Goal: Register for event/course

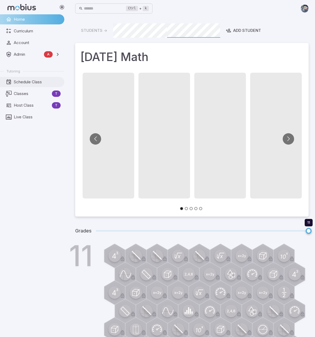
click at [27, 83] on span "Schedule Class" at bounding box center [37, 82] width 47 height 6
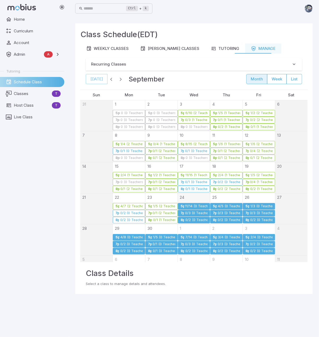
click at [189, 212] on div "0/3 (0 Teachers)" at bounding box center [196, 213] width 23 height 4
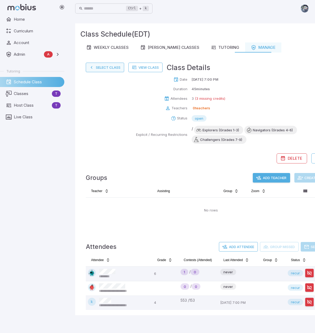
click at [97, 71] on button "Select Class" at bounding box center [105, 68] width 38 height 10
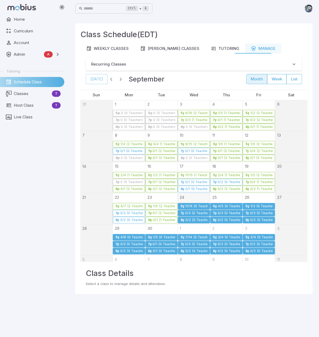
click at [188, 219] on div "0/2 (0 Teachers)" at bounding box center [196, 220] width 23 height 4
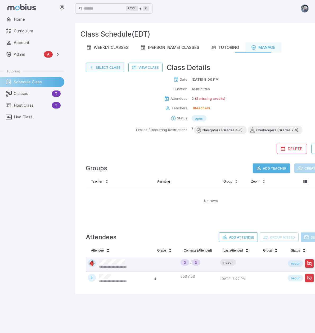
click at [97, 66] on button "Select Class" at bounding box center [105, 68] width 38 height 10
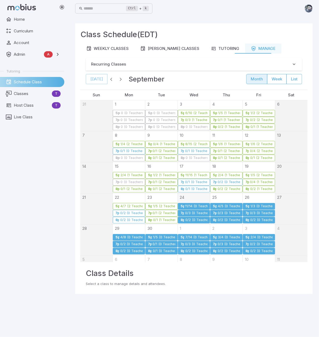
click at [218, 204] on div "4/5 (0 Teachers)" at bounding box center [229, 206] width 23 height 4
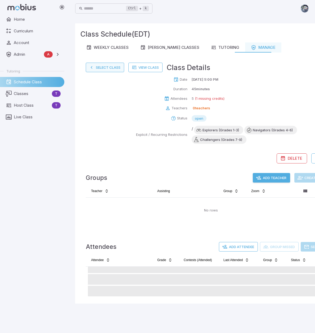
click at [108, 68] on button "Select Class" at bounding box center [105, 68] width 38 height 10
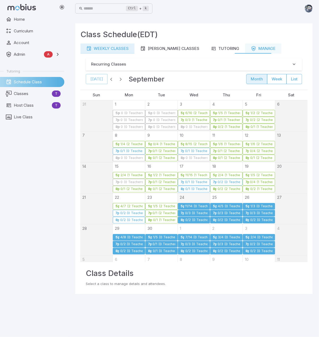
click at [108, 48] on div "Weekly Classes" at bounding box center [107, 49] width 42 height 6
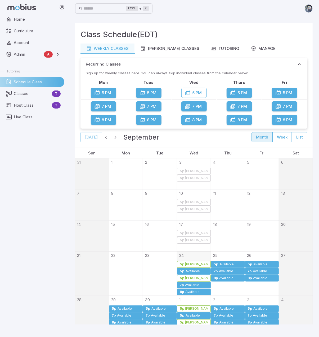
click at [281, 93] on icon "button" at bounding box center [278, 92] width 5 height 5
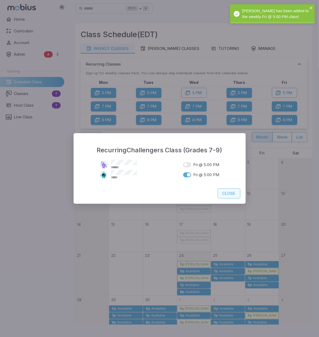
click at [225, 192] on button "Close" at bounding box center [229, 193] width 23 height 10
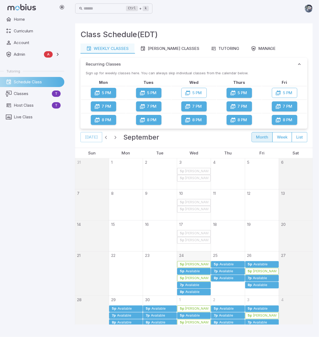
click at [106, 91] on button "5 PM" at bounding box center [103, 93] width 25 height 10
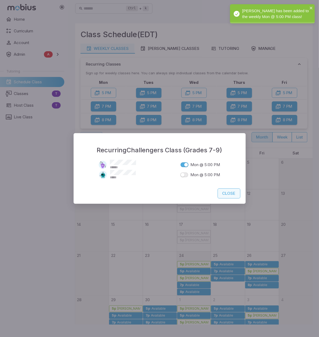
click at [233, 194] on button "Close" at bounding box center [229, 193] width 23 height 10
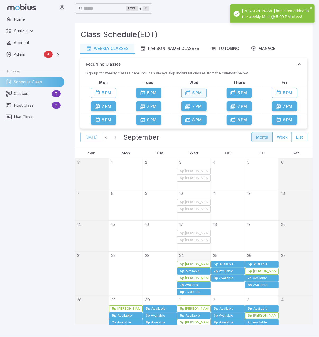
click at [195, 92] on button "5 PM" at bounding box center [194, 93] width 25 height 10
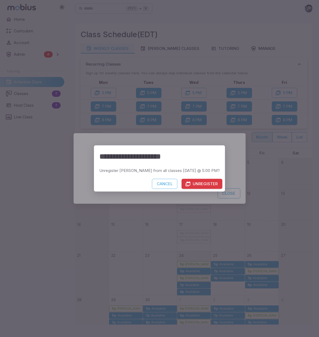
click at [195, 183] on button "Unregister" at bounding box center [202, 184] width 41 height 10
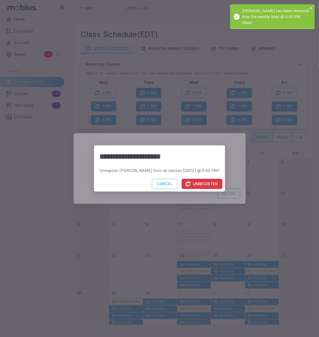
click at [203, 183] on button "Unregister" at bounding box center [202, 184] width 41 height 10
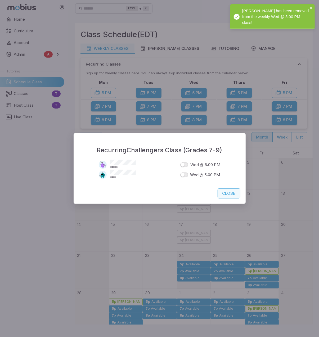
click at [225, 192] on button "Close" at bounding box center [229, 193] width 23 height 10
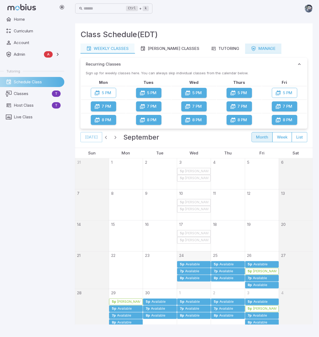
click at [251, 46] on div "Manage" at bounding box center [263, 49] width 25 height 6
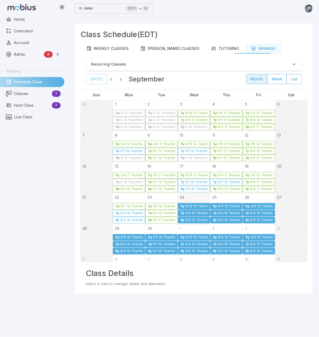
click at [189, 205] on div "9/12 (0 Teachers)" at bounding box center [196, 206] width 23 height 4
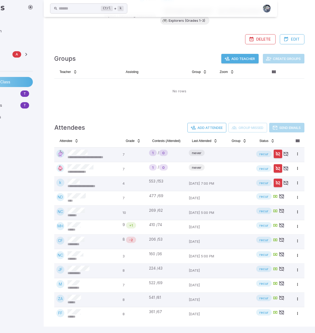
scroll to position [123, 0]
